Goal: Information Seeking & Learning: Find specific fact

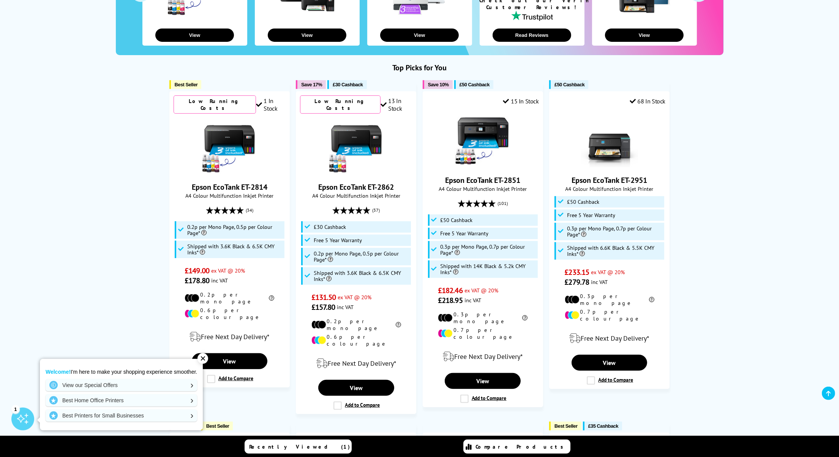
scroll to position [202, 0]
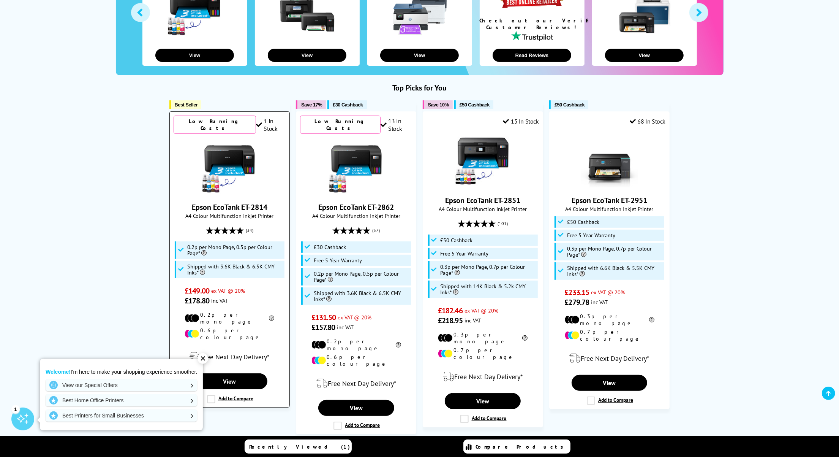
click at [234, 202] on link "Epson EcoTank ET-2814" at bounding box center [230, 207] width 76 height 10
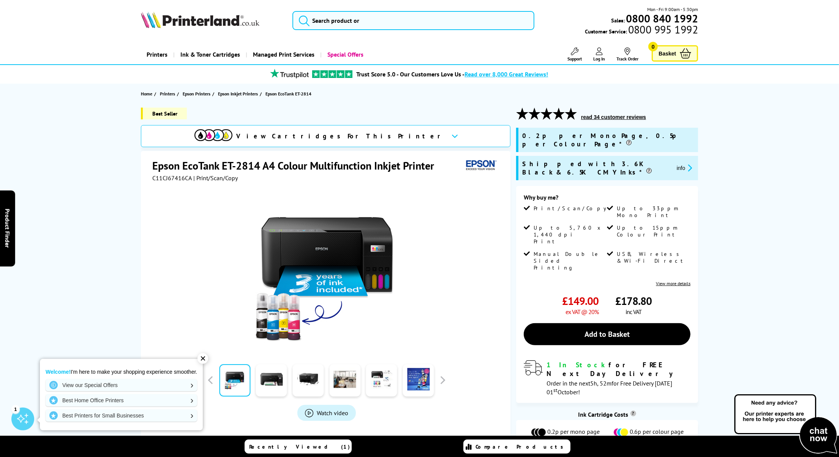
click at [176, 177] on span "C11CJ67416CA" at bounding box center [172, 178] width 40 height 8
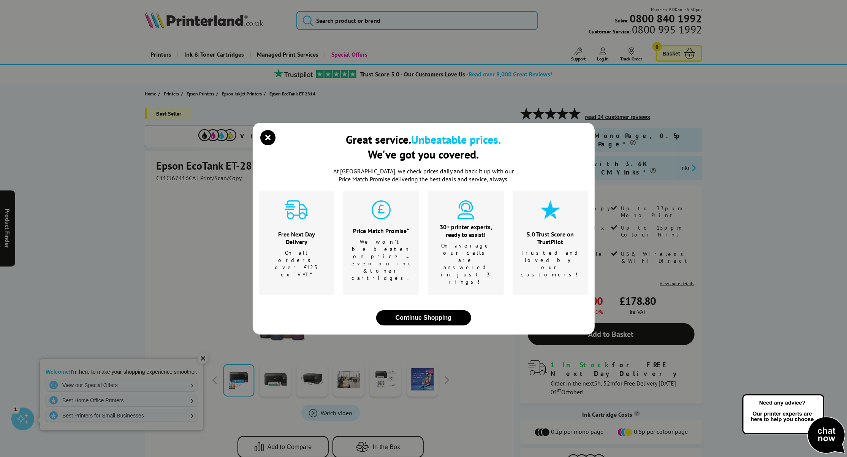
click at [176, 177] on div "Great service. Unbeatable prices. We've got you covered. At Printerland, we che…" at bounding box center [423, 228] width 847 height 457
copy div "We've"
click at [267, 145] on icon "close modal" at bounding box center [268, 137] width 15 height 15
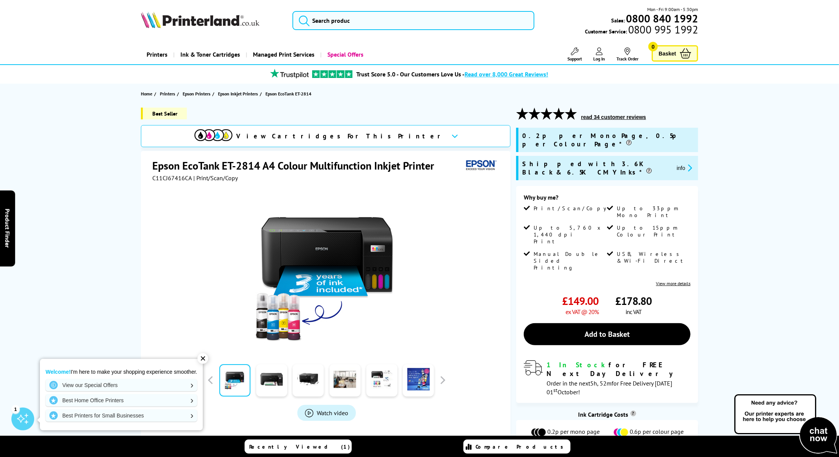
click at [175, 175] on span "C11CJ67416CA" at bounding box center [172, 178] width 40 height 8
copy span "C11CJ67416CA"
click at [182, 175] on span "C11CJ67416CA" at bounding box center [172, 178] width 40 height 8
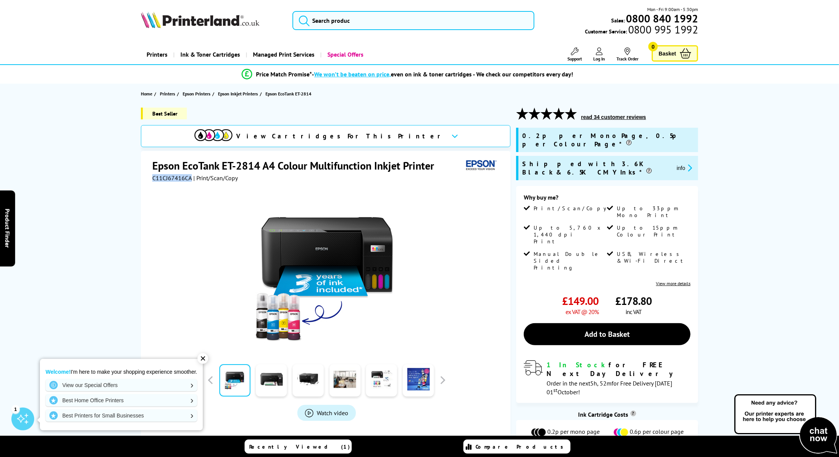
click at [169, 180] on span "C11CJ67416CA" at bounding box center [172, 178] width 40 height 8
